Goal: Complete application form: Complete application form

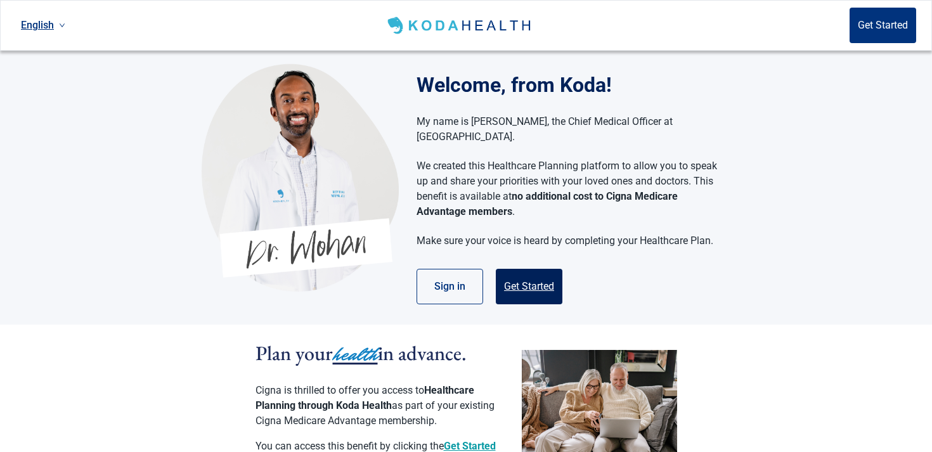
click at [514, 269] on button "Get Started" at bounding box center [529, 286] width 67 height 35
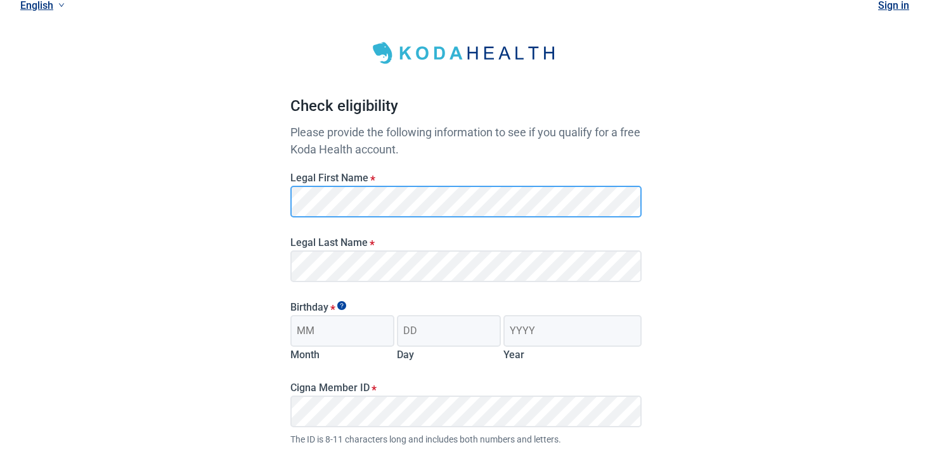
scroll to position [46, 0]
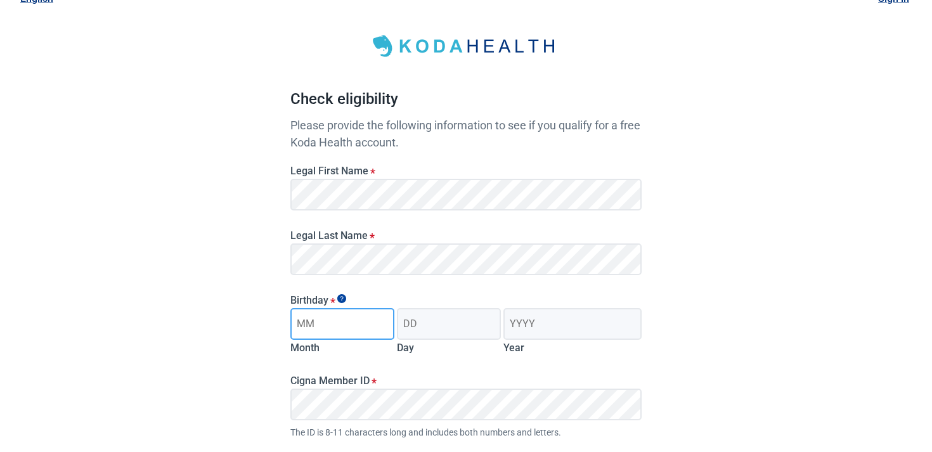
click at [360, 322] on input "Month" at bounding box center [342, 324] width 104 height 32
click at [318, 323] on input "Month" at bounding box center [342, 324] width 104 height 32
type input "06"
type input "19"
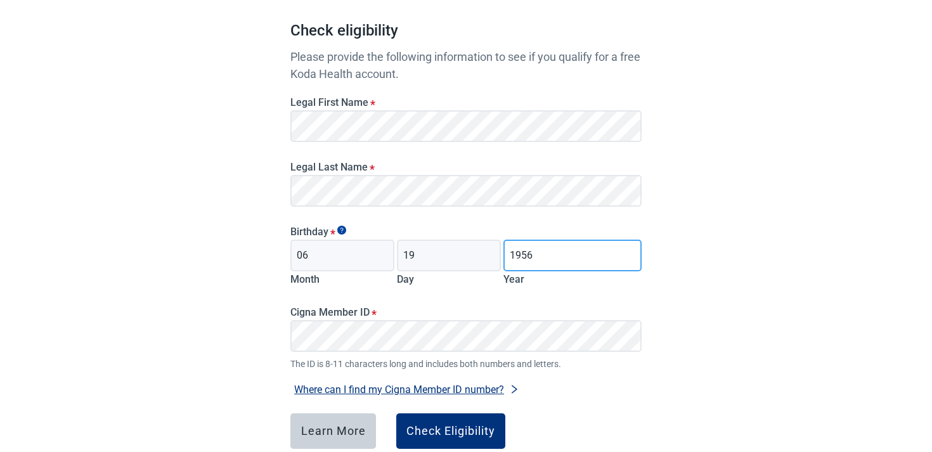
scroll to position [126, 0]
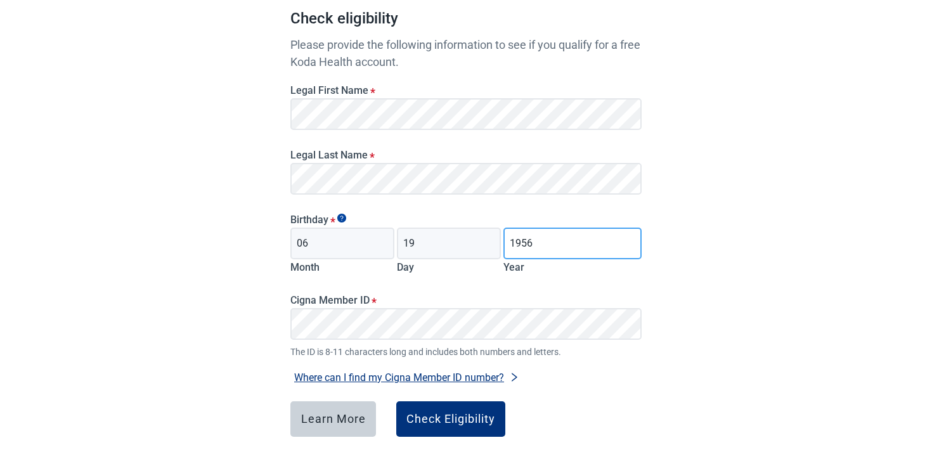
type input "1956"
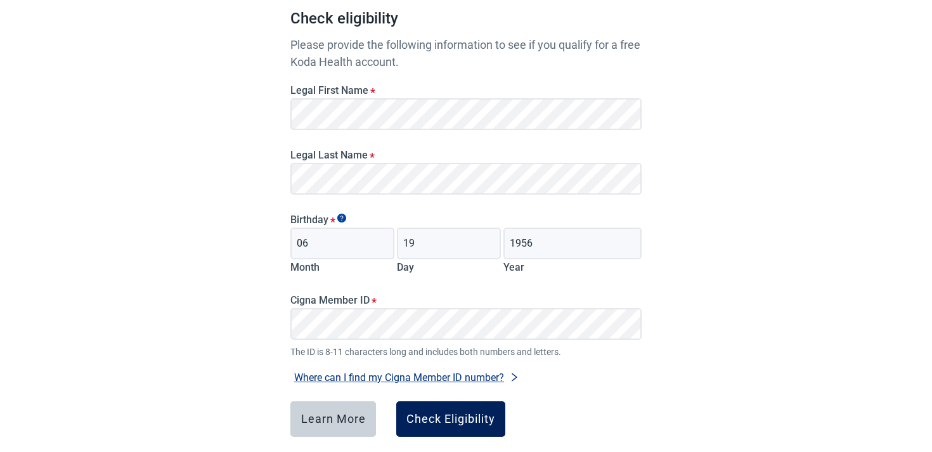
click at [441, 408] on button "Check Eligibility" at bounding box center [450, 418] width 109 height 35
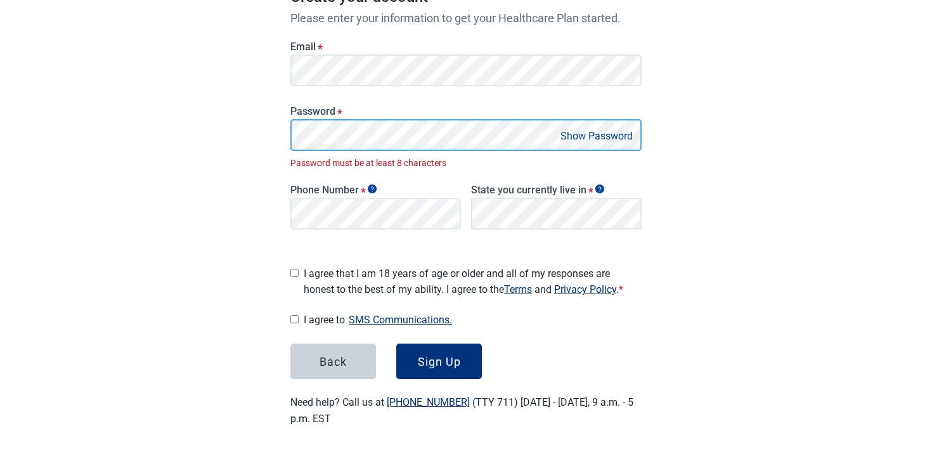
scroll to position [196, 0]
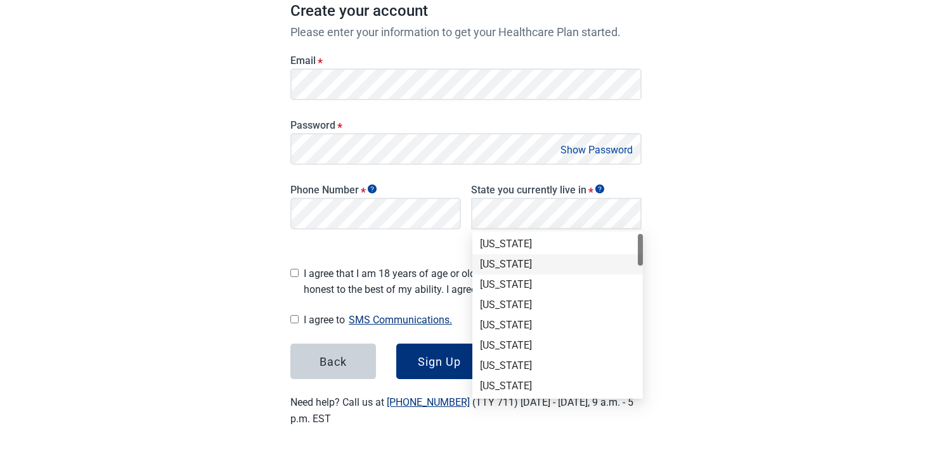
click at [545, 262] on div "[US_STATE]" at bounding box center [557, 264] width 155 height 14
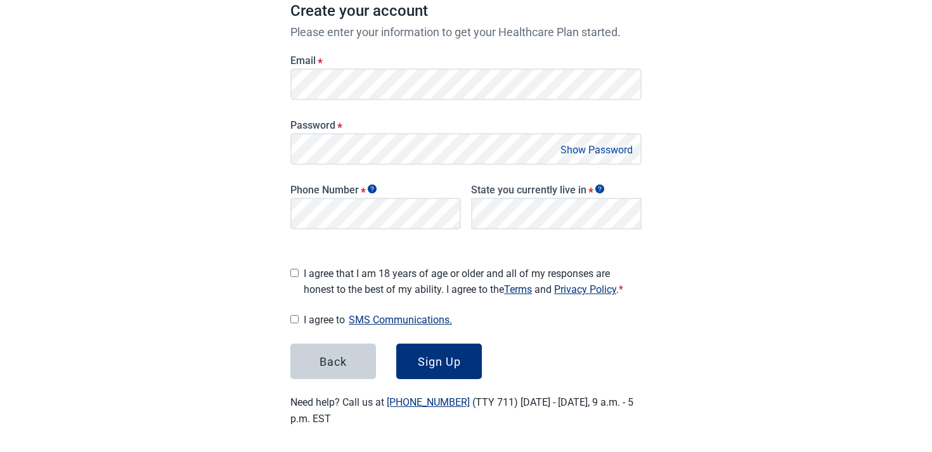
click at [338, 260] on div "I agree that I am 18 years of age or older and all of my responses are honest t…" at bounding box center [465, 278] width 351 height 37
click at [338, 275] on span "I agree that I am 18 years of age or older and all of my responses are honest t…" at bounding box center [473, 282] width 338 height 32
click at [298, 275] on input "I agree that I am 18 years of age or older and all of my responses are honest t…" at bounding box center [294, 273] width 8 height 8
checkbox input "true"
click at [459, 375] on div "Great News! You qualify for a free Koda Health account. Create your account Ple…" at bounding box center [465, 140] width 351 height 572
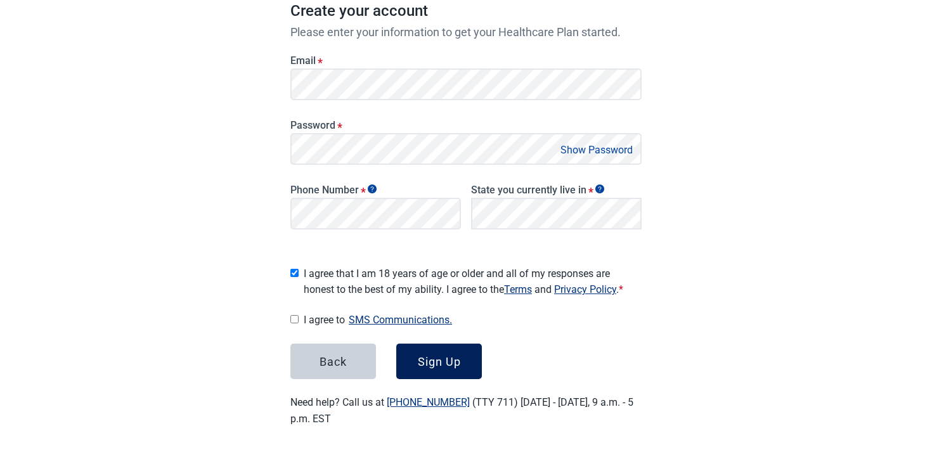
click at [459, 361] on div "Sign Up" at bounding box center [439, 361] width 43 height 13
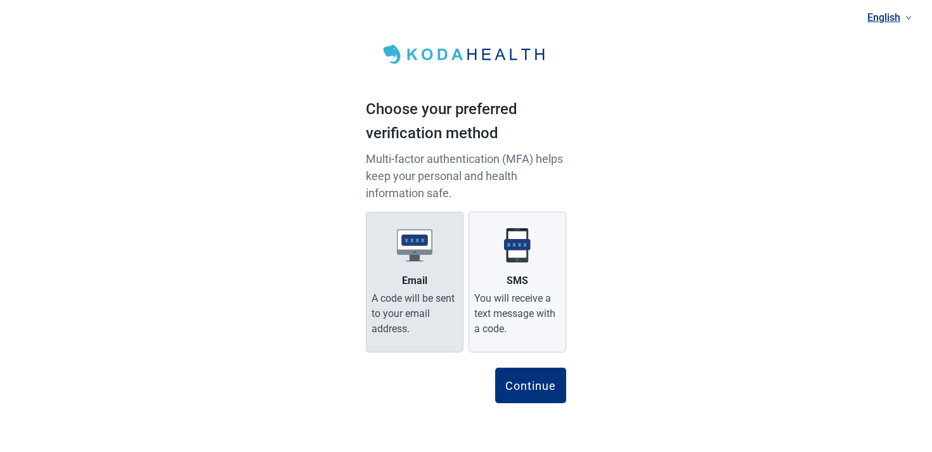
click at [423, 273] on div "Email" at bounding box center [414, 280] width 25 height 15
click at [0, 0] on input "Email A code will be sent to your email address." at bounding box center [0, 0] width 0 height 0
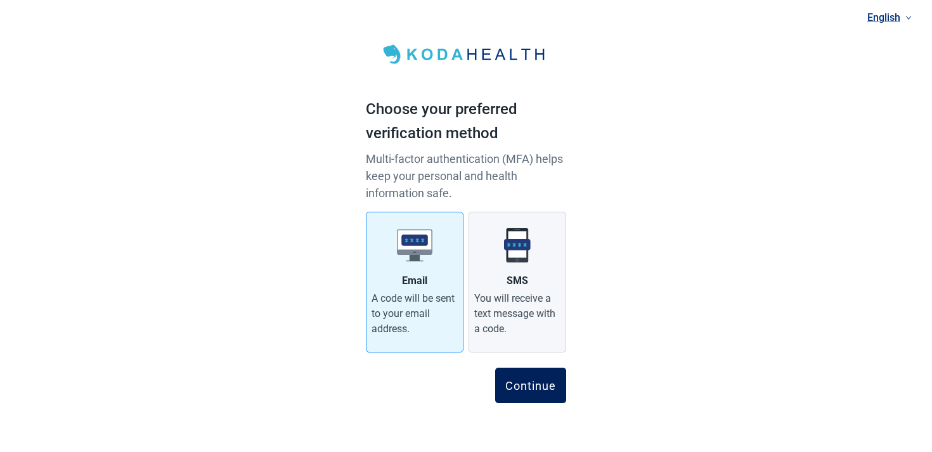
click at [520, 388] on div "Continue" at bounding box center [530, 385] width 51 height 13
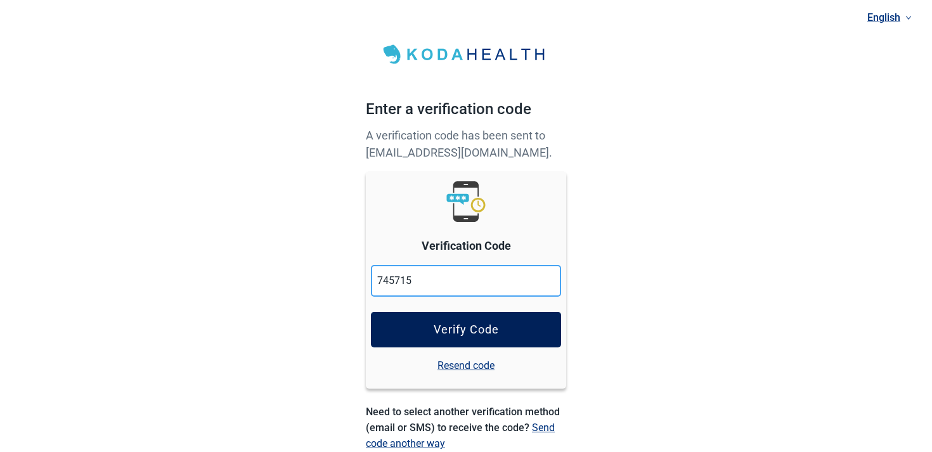
type input "745715"
click at [432, 332] on button "Verify Code" at bounding box center [466, 329] width 190 height 35
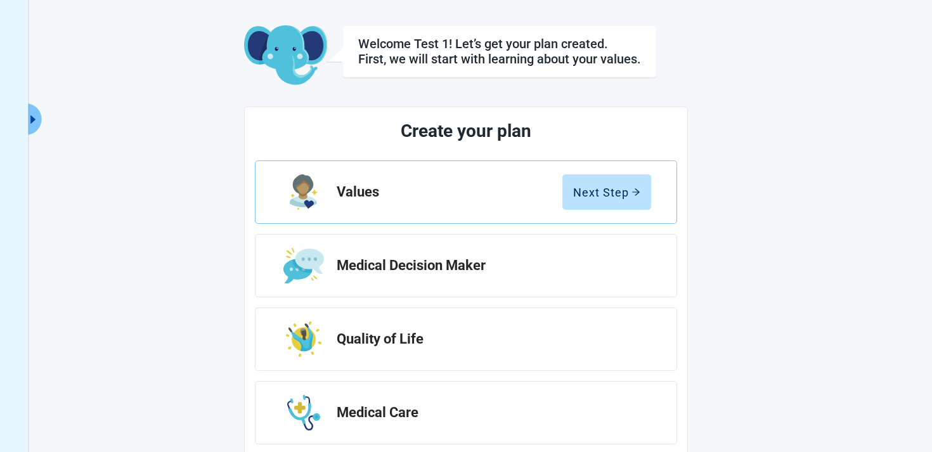
scroll to position [58, 0]
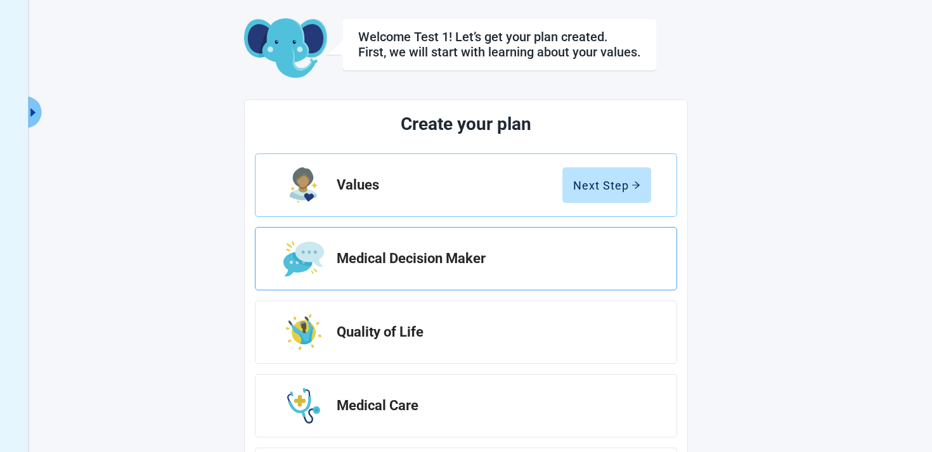
click at [561, 253] on h2 "Medical Decision Maker" at bounding box center [489, 258] width 304 height 15
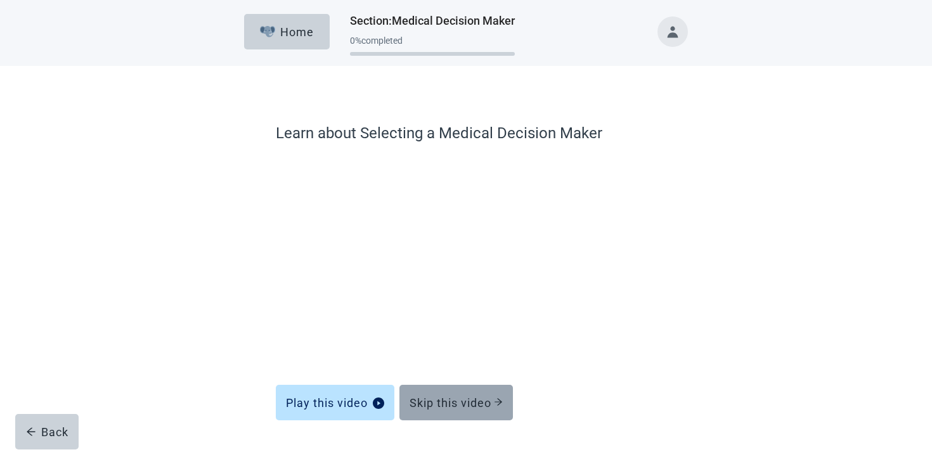
click at [470, 392] on button "Skip this video" at bounding box center [455, 402] width 113 height 35
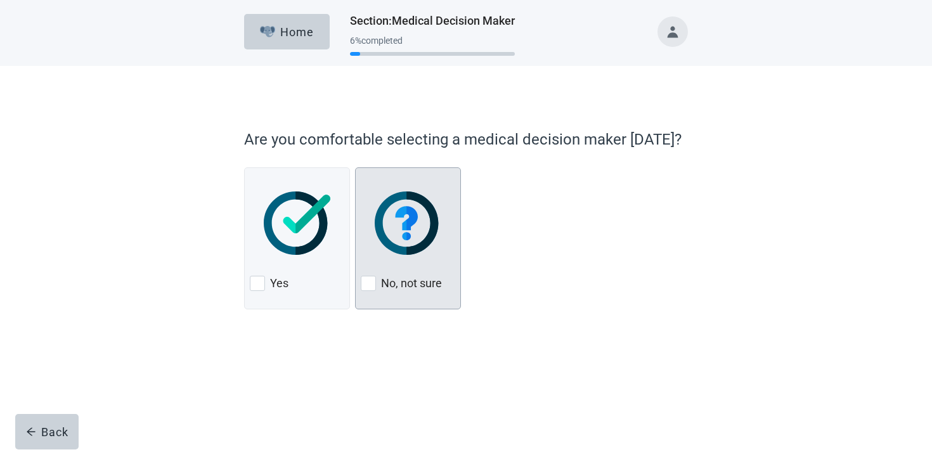
click at [373, 276] on div at bounding box center [368, 283] width 15 height 15
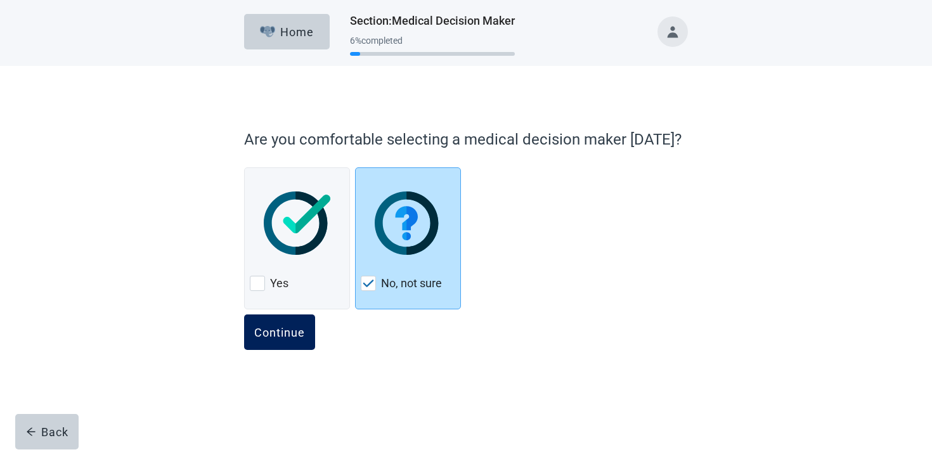
click at [299, 330] on div "Continue" at bounding box center [279, 332] width 51 height 13
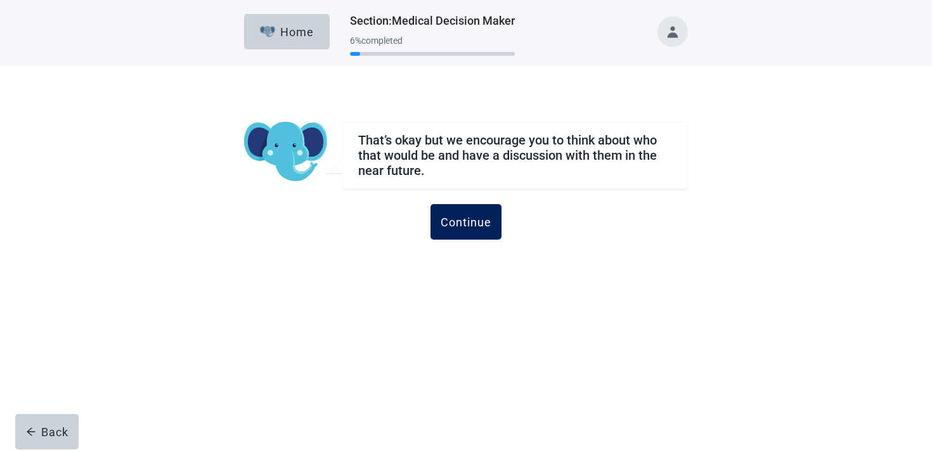
click at [480, 217] on div "Continue" at bounding box center [465, 221] width 51 height 13
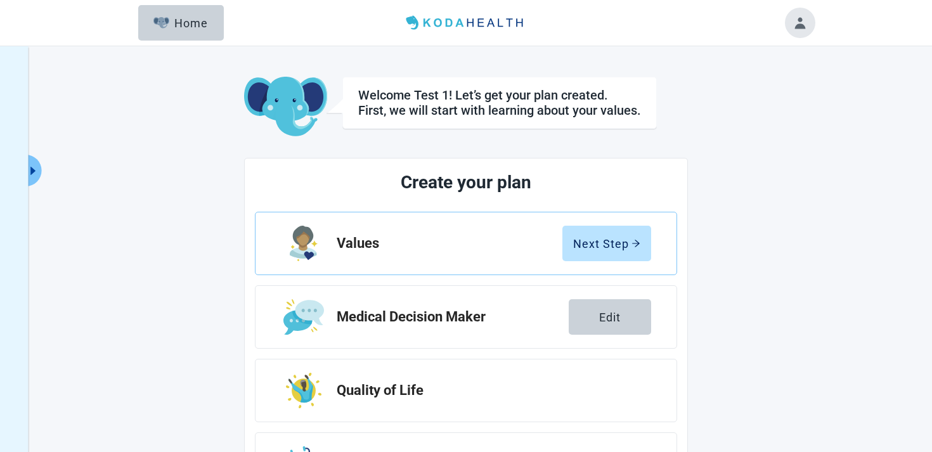
click at [797, 23] on button "Toggle account menu" at bounding box center [800, 23] width 30 height 30
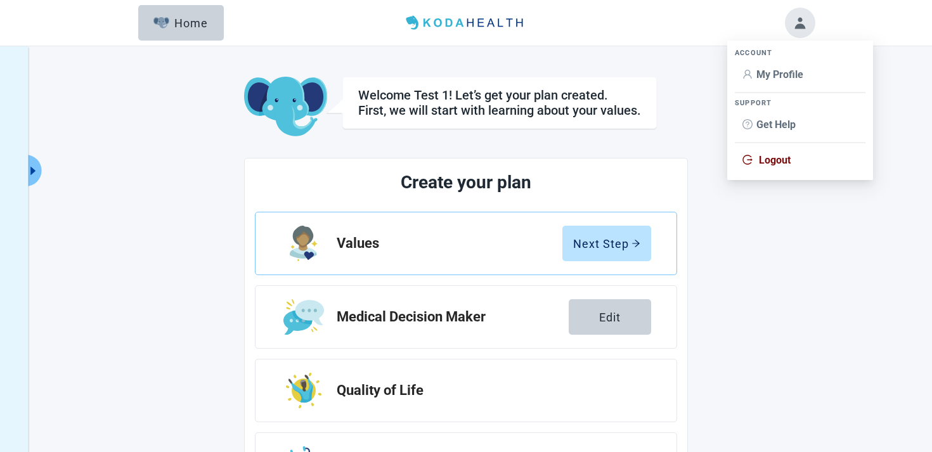
click at [769, 160] on span "Logout" at bounding box center [775, 160] width 32 height 12
